Goal: Task Accomplishment & Management: Use online tool/utility

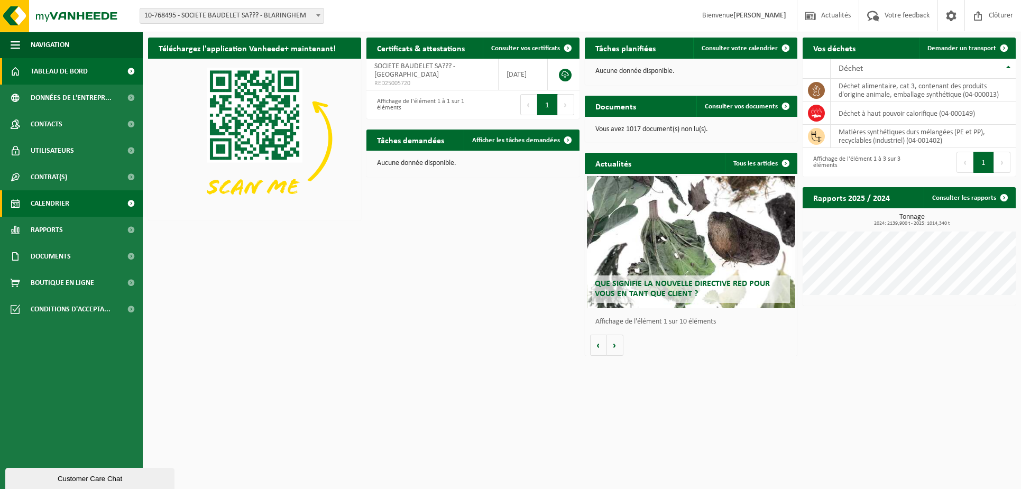
click at [50, 194] on span "Calendrier" at bounding box center [50, 203] width 39 height 26
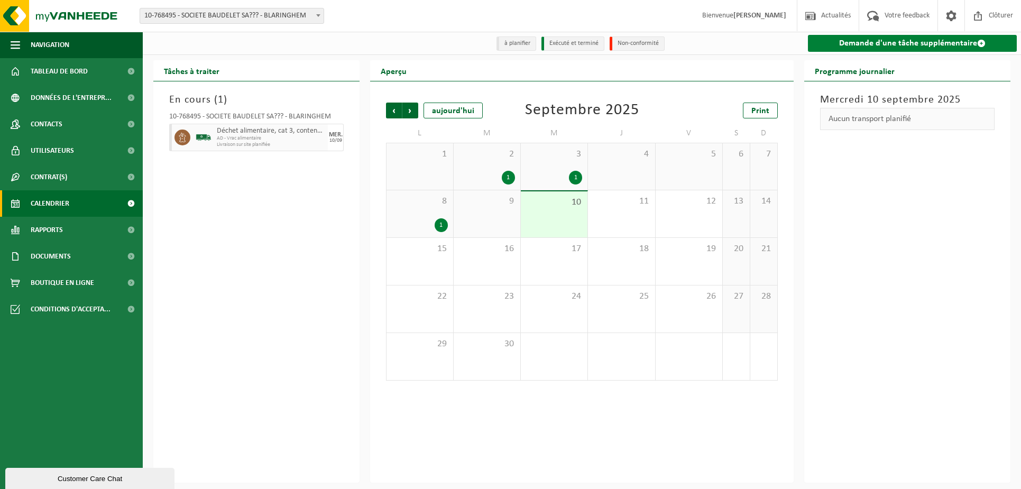
click at [866, 42] on link "Demande d'une tâche supplémentaire" at bounding box center [912, 43] width 209 height 17
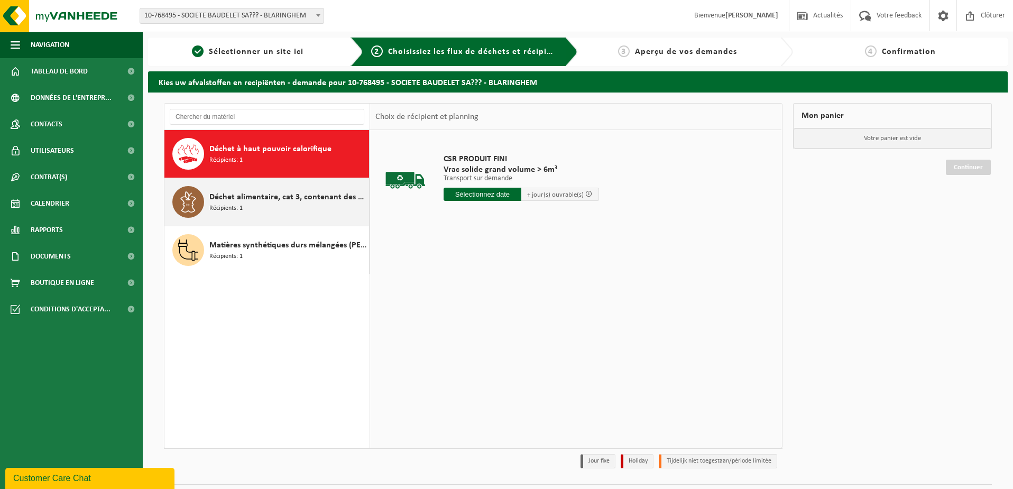
click at [227, 198] on span "Déchet alimentaire, cat 3, contenant des produits d'origine animale, emballage …" at bounding box center [287, 197] width 157 height 13
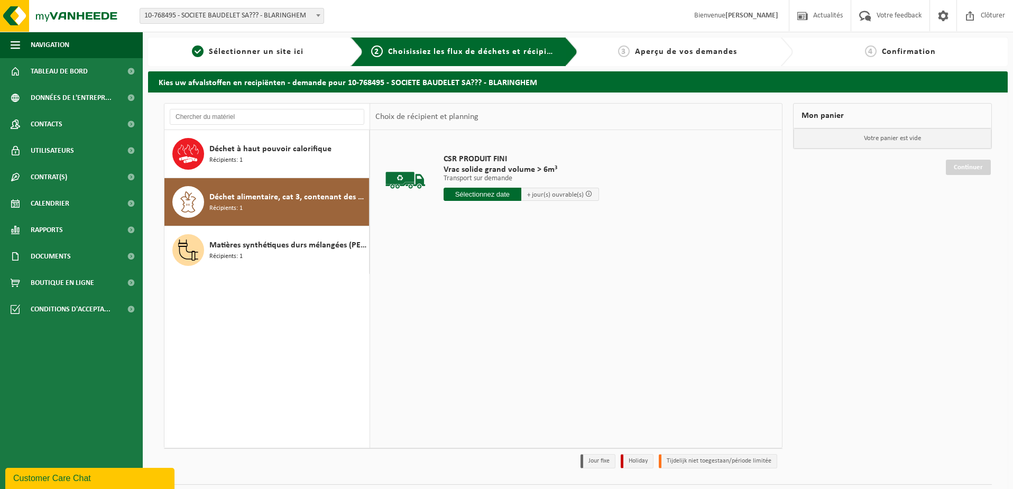
drag, startPoint x: 468, startPoint y: 198, endPoint x: 474, endPoint y: 207, distance: 11.0
click at [468, 198] on input "text" at bounding box center [483, 194] width 78 height 13
click at [465, 195] on input "text" at bounding box center [472, 194] width 57 height 13
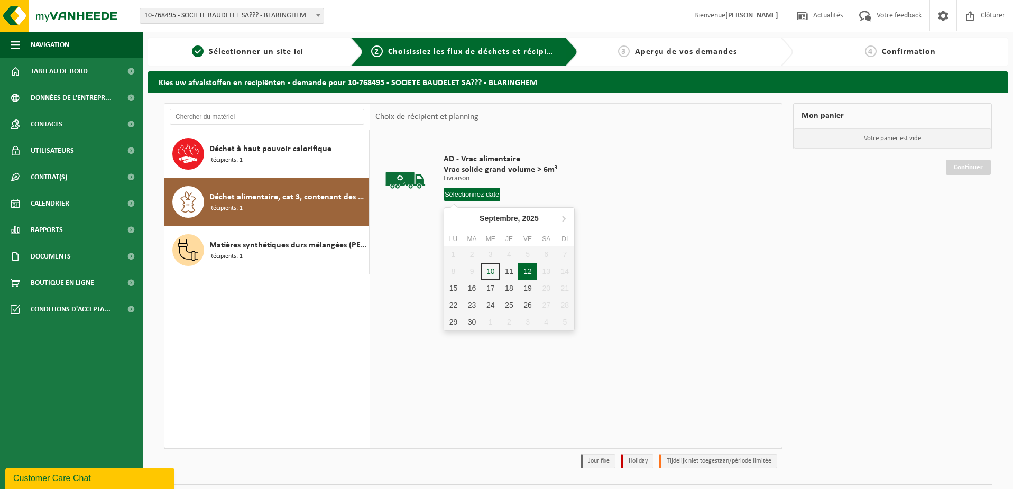
click at [527, 268] on div "12" at bounding box center [527, 271] width 19 height 17
type input "à partir de 2025-09-12"
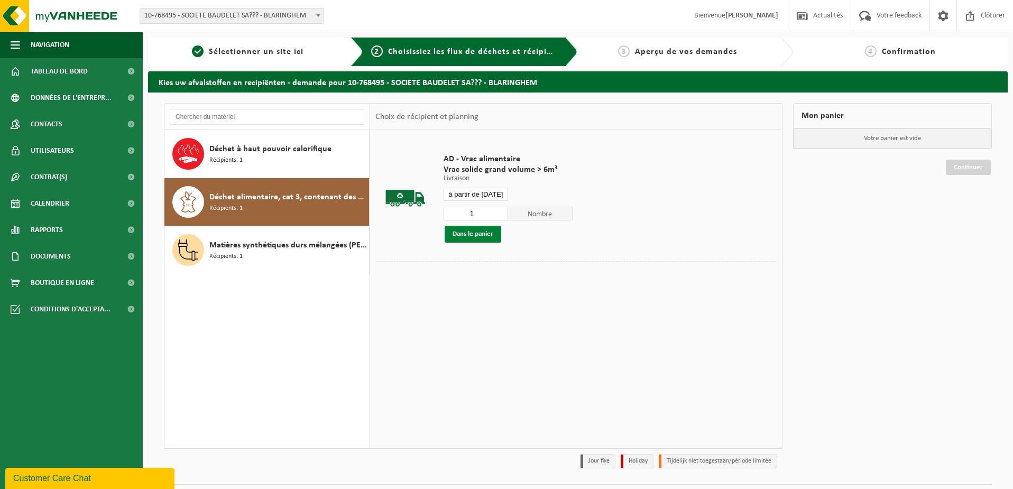
click at [488, 236] on button "Dans le panier" at bounding box center [473, 234] width 57 height 17
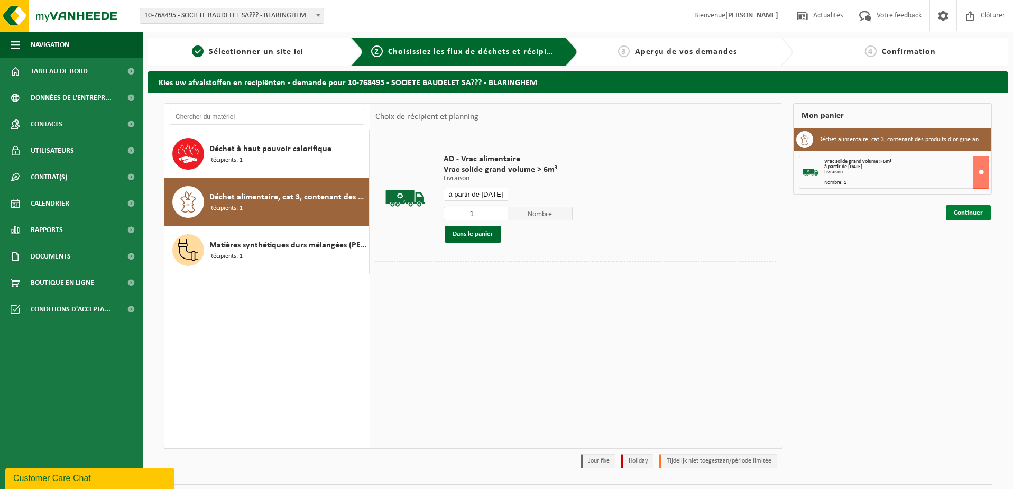
click at [961, 213] on link "Continuer" at bounding box center [968, 212] width 45 height 15
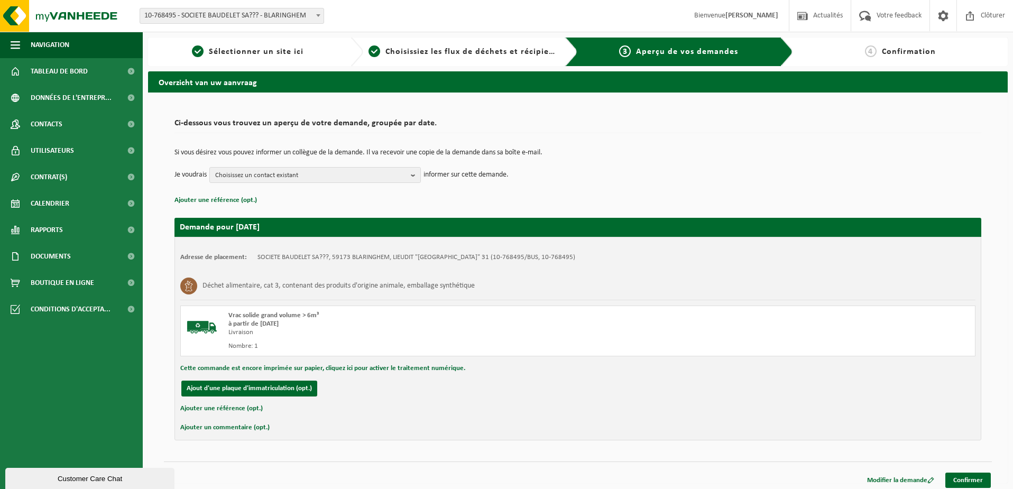
drag, startPoint x: 968, startPoint y: 476, endPoint x: 966, endPoint y: 469, distance: 7.1
click at [968, 476] on link "Confirmer" at bounding box center [967, 480] width 45 height 15
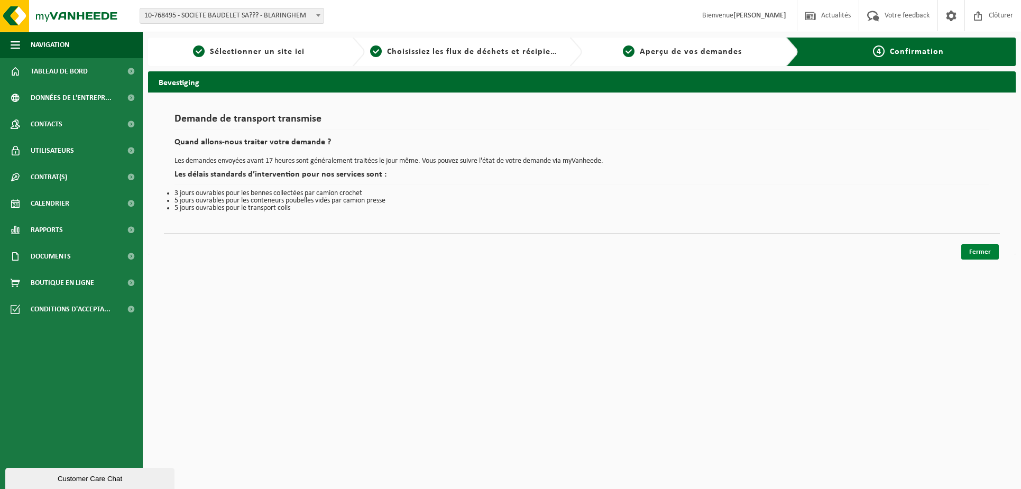
click at [974, 256] on link "Fermer" at bounding box center [980, 251] width 38 height 15
